Goal: Entertainment & Leisure: Browse casually

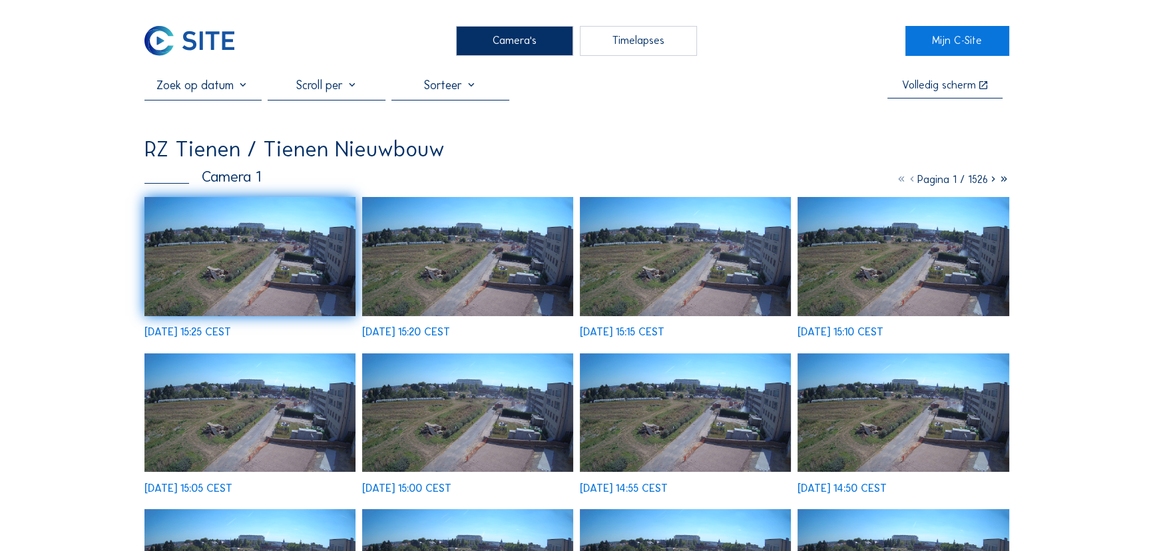
click at [218, 43] on img at bounding box center [190, 41] width 91 height 31
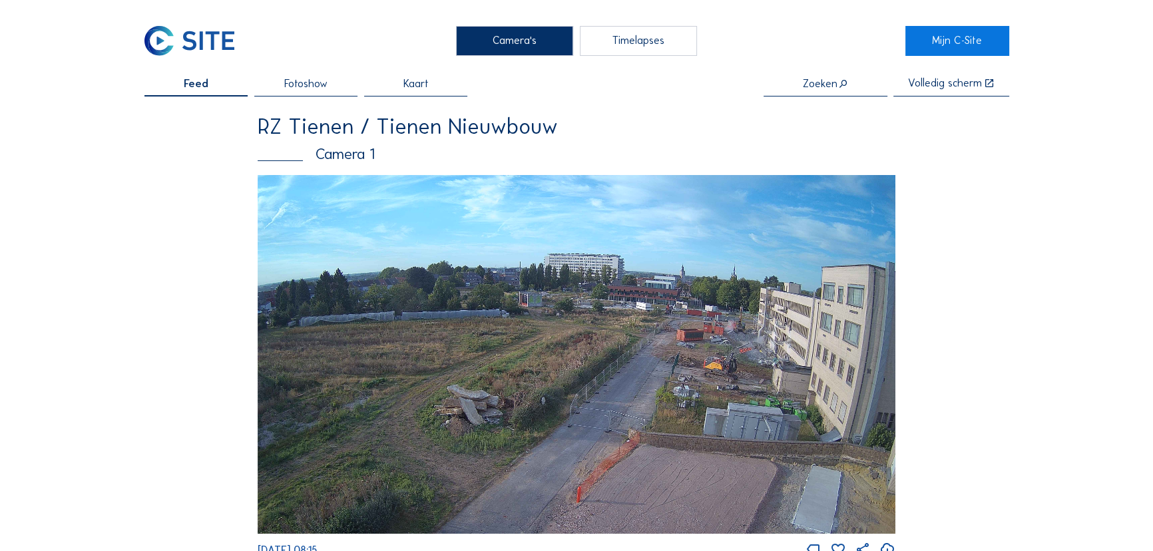
click at [563, 329] on img at bounding box center [577, 354] width 638 height 359
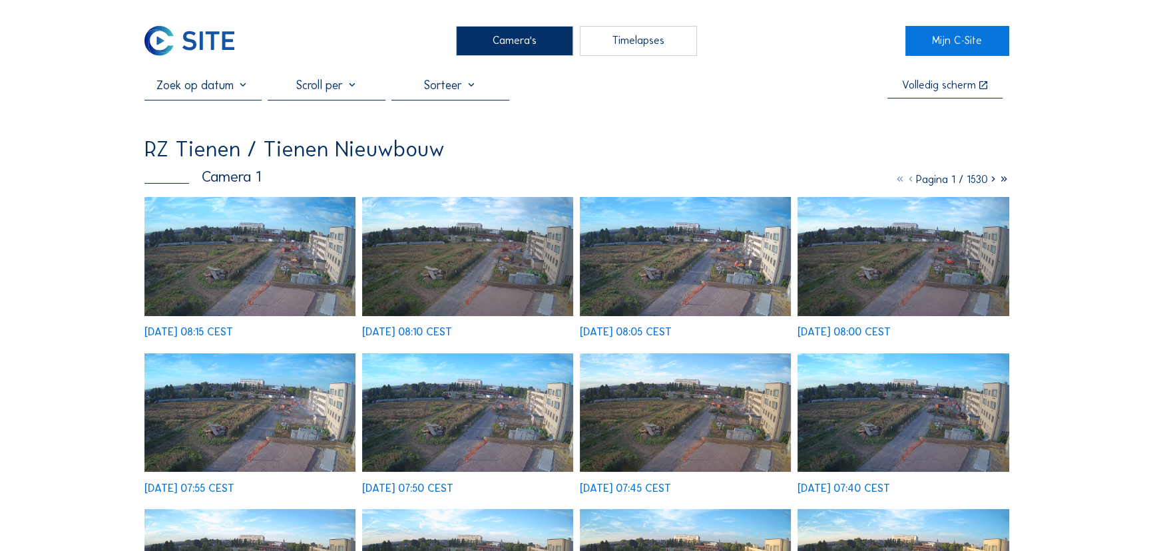
click at [281, 292] on img at bounding box center [251, 256] width 212 height 119
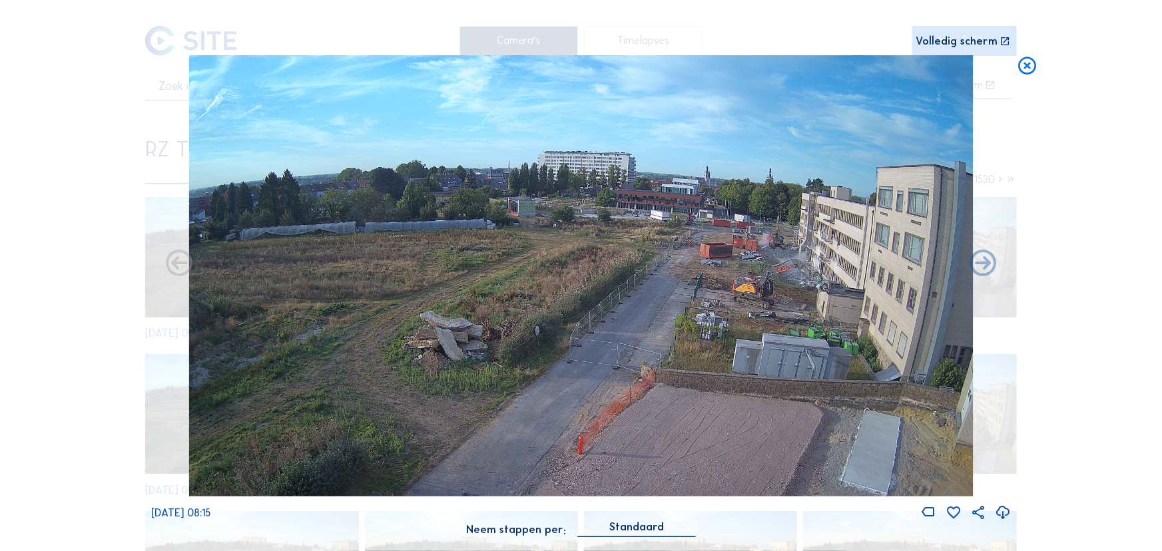
click at [832, 299] on img at bounding box center [581, 275] width 784 height 441
click at [719, 224] on img at bounding box center [581, 275] width 784 height 441
click at [992, 36] on div "Volledig scherm" at bounding box center [957, 41] width 82 height 11
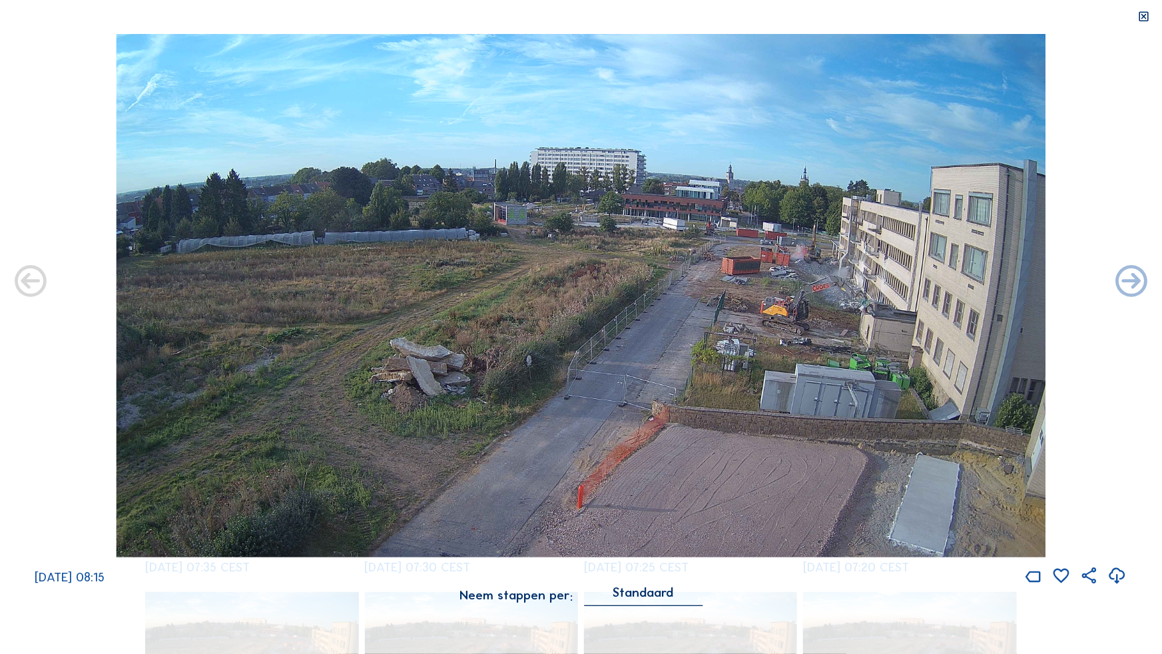
click at [910, 318] on img at bounding box center [581, 295] width 930 height 523
